Goal: Task Accomplishment & Management: Manage account settings

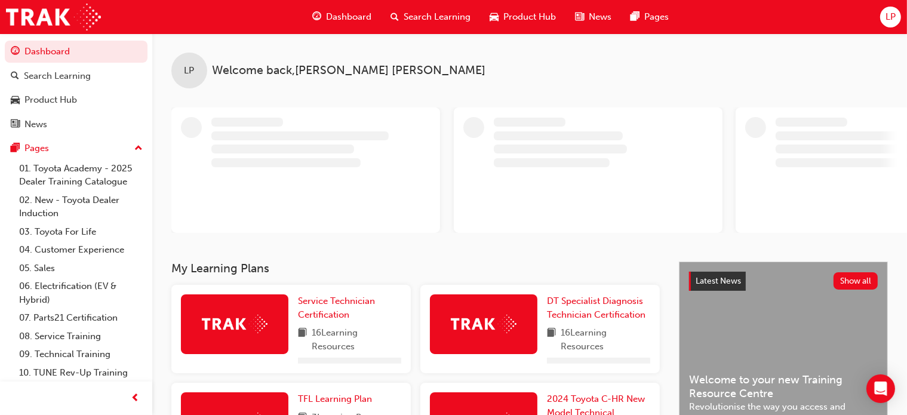
click at [890, 23] on span "LP" at bounding box center [890, 17] width 10 height 14
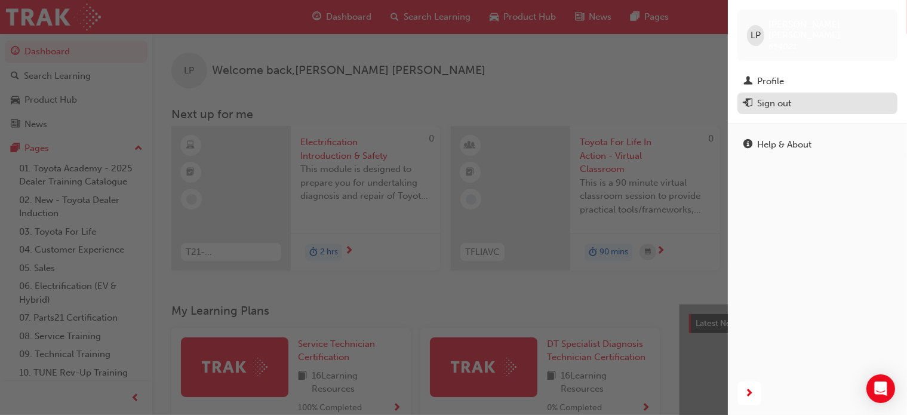
click at [767, 97] on div "Sign out" at bounding box center [774, 104] width 34 height 14
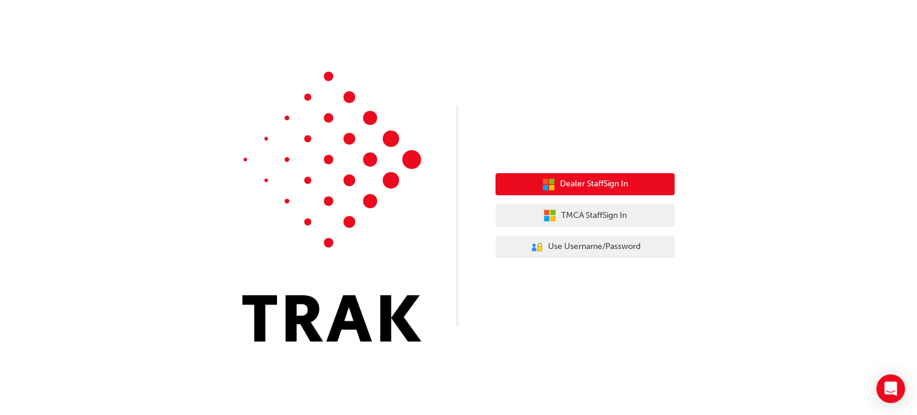
click at [611, 179] on span "Dealer Staff Sign In" at bounding box center [594, 184] width 68 height 14
